Goal: Task Accomplishment & Management: Manage account settings

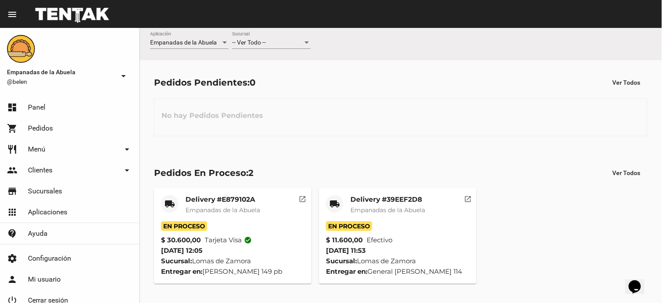
click at [258, 42] on span "-- Ver Todo --" at bounding box center [249, 42] width 34 height 7
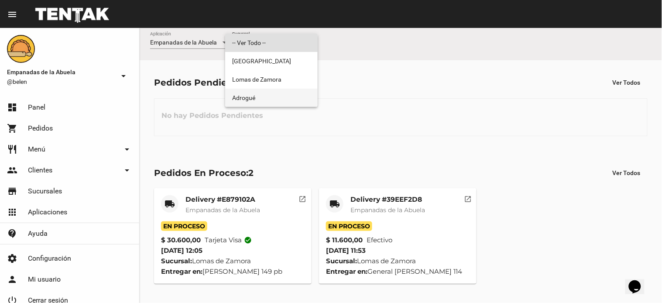
click at [267, 98] on span "Adrogué" at bounding box center [271, 98] width 79 height 18
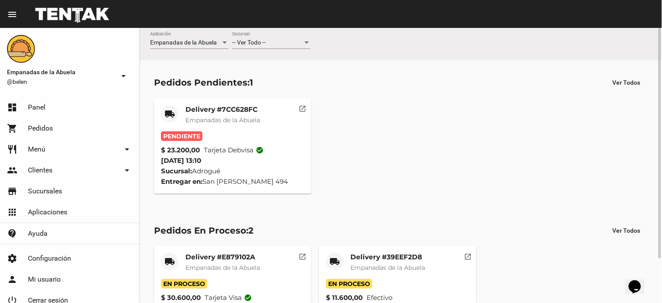
click at [223, 110] on mat-card-title "Delivery #7CC628FC" at bounding box center [223, 109] width 75 height 9
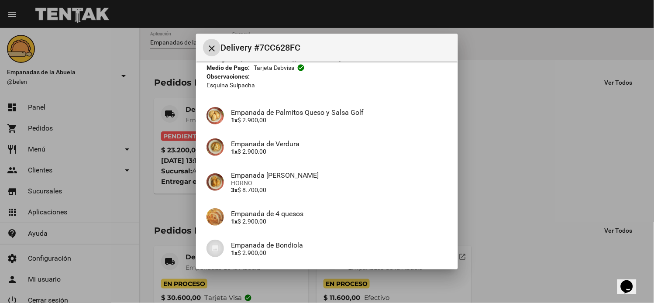
scroll to position [158, 0]
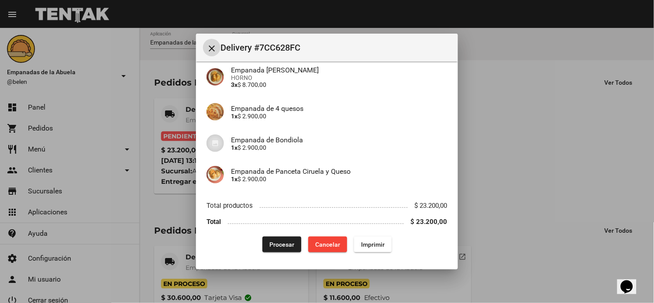
click at [374, 247] on span "Imprimir" at bounding box center [373, 244] width 24 height 7
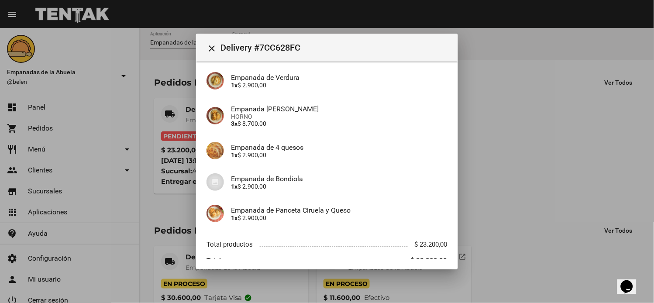
scroll to position [158, 0]
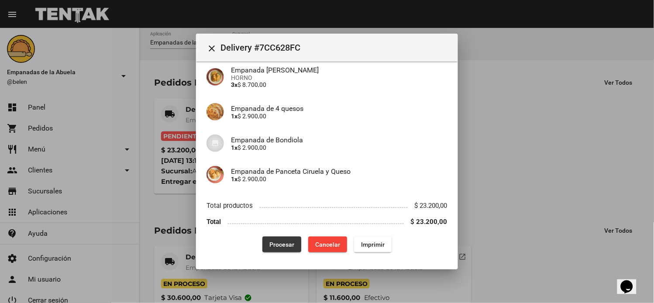
click at [272, 247] on span "Procesar" at bounding box center [281, 244] width 25 height 7
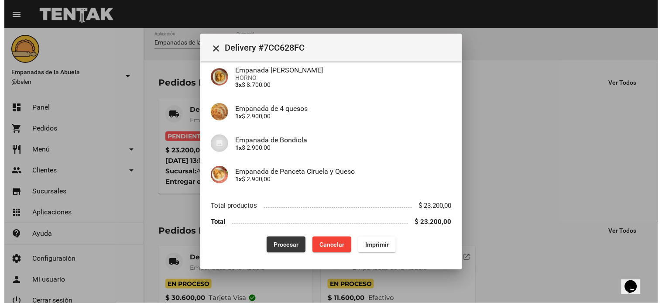
scroll to position [0, 0]
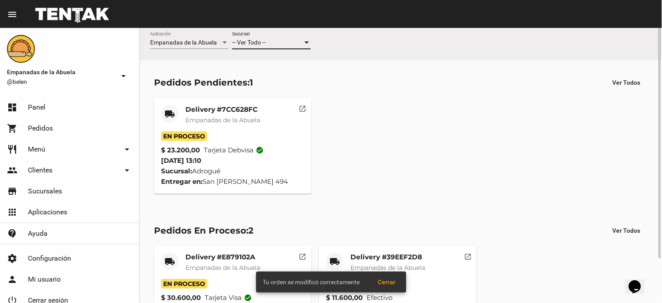
click at [265, 42] on span "-- Ver Todo --" at bounding box center [249, 42] width 34 height 7
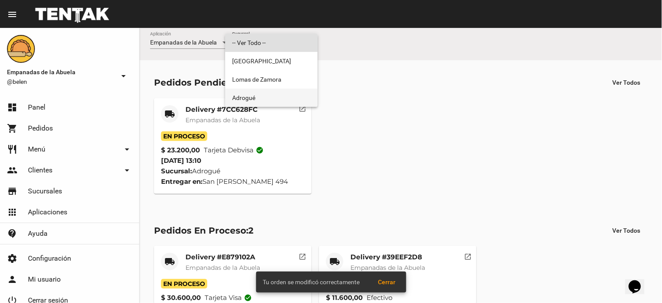
click at [264, 93] on span "Adrogué" at bounding box center [271, 98] width 79 height 18
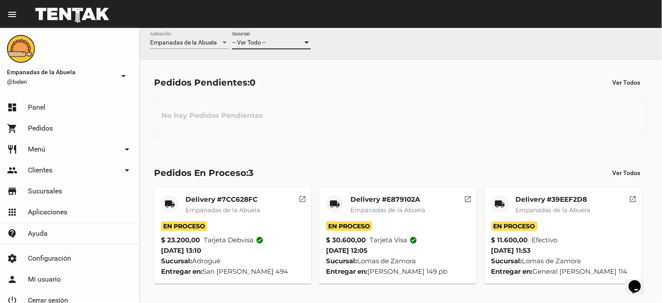
click at [262, 43] on span "-- Ver Todo --" at bounding box center [249, 42] width 34 height 7
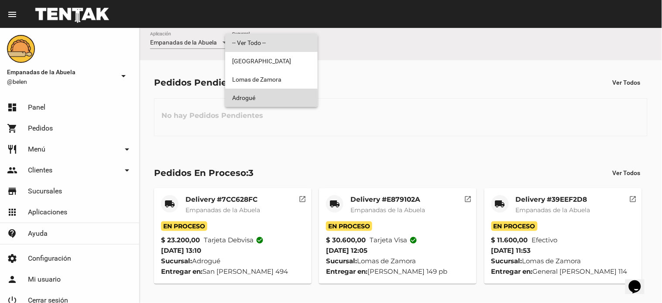
click at [243, 97] on span "Adrogué" at bounding box center [271, 98] width 79 height 18
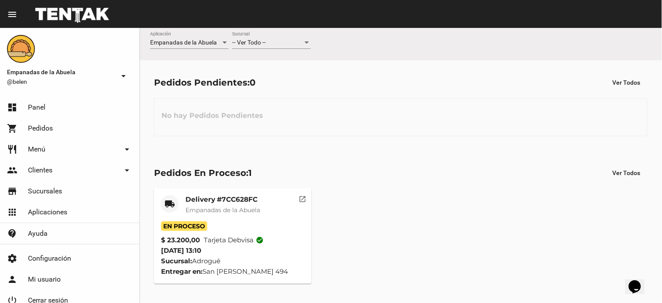
click at [304, 200] on mat-icon "open_in_new" at bounding box center [303, 198] width 8 height 8
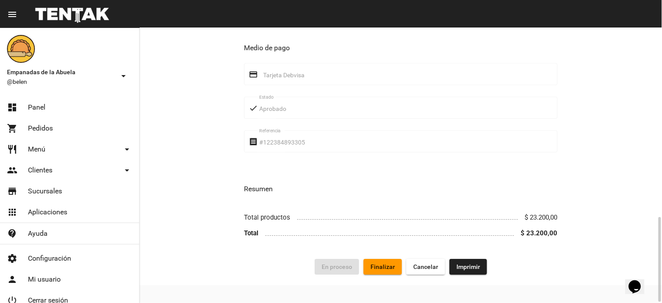
scroll to position [614, 0]
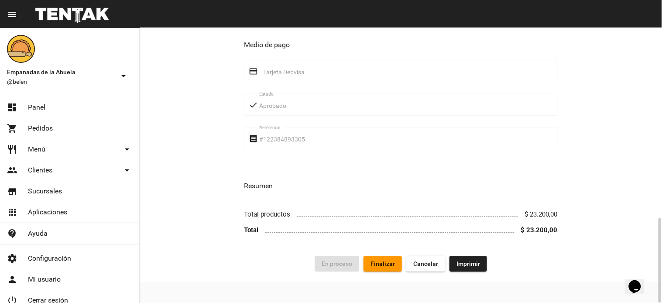
click at [383, 267] on button "Finalizar" at bounding box center [383, 264] width 38 height 16
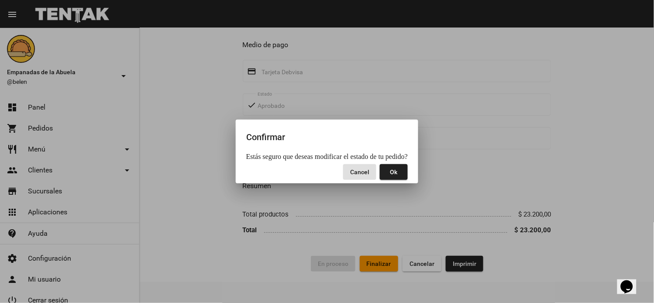
click at [399, 176] on button "Ok" at bounding box center [394, 172] width 28 height 16
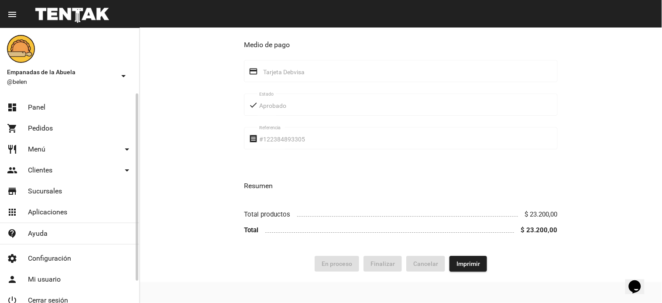
click at [30, 114] on link "dashboard Panel" at bounding box center [69, 107] width 139 height 21
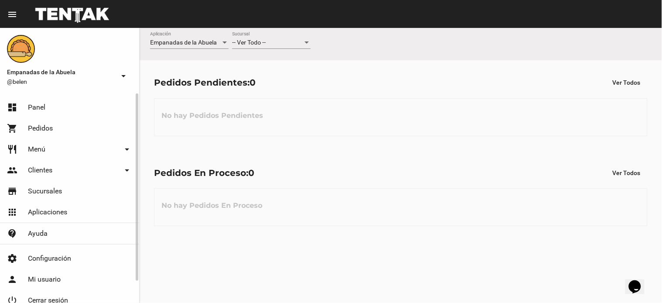
click at [57, 105] on link "dashboard Panel" at bounding box center [69, 107] width 139 height 21
click at [262, 45] on span "-- Ver Todo --" at bounding box center [249, 42] width 34 height 7
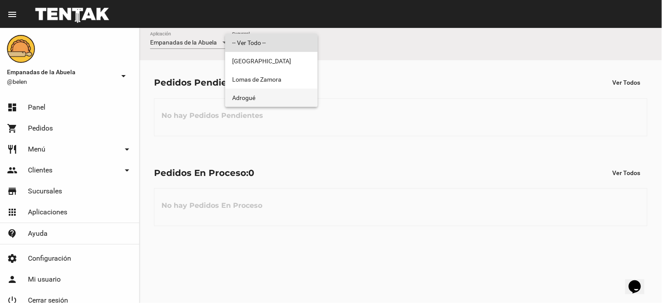
click at [261, 96] on span "Adrogué" at bounding box center [271, 98] width 79 height 18
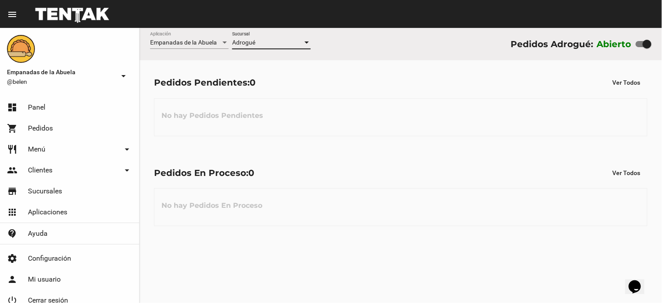
click at [491, 155] on div "Pedidos En Proceso: 0 Ver Todos No hay Pedidos En Proceso" at bounding box center [401, 196] width 523 height 90
